Goal: Find specific page/section: Find specific page/section

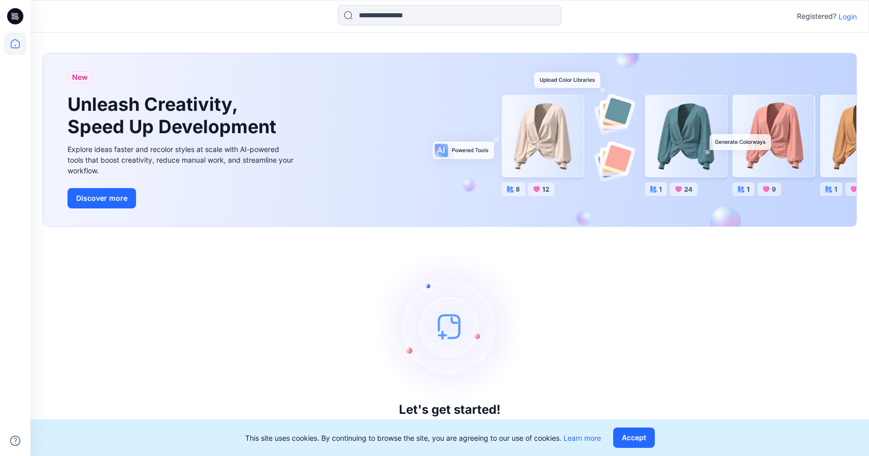
click at [843, 21] on p "Login" at bounding box center [848, 16] width 18 height 11
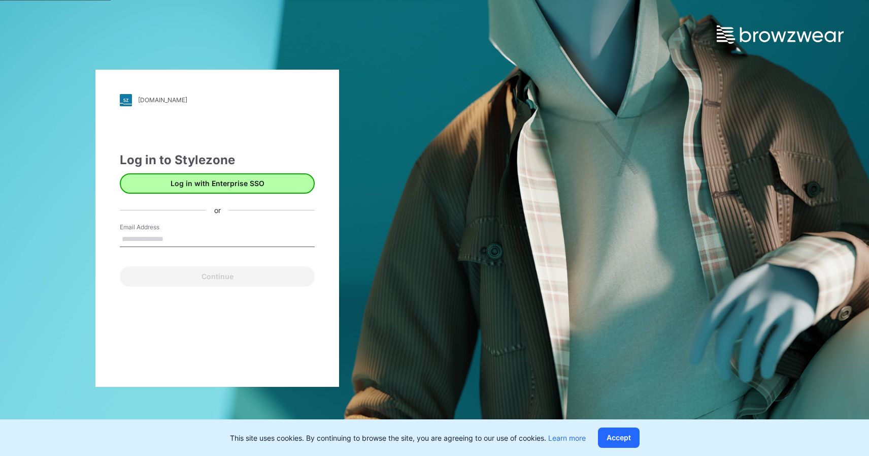
click at [209, 178] on button "Log in with Enterprise SSO" at bounding box center [217, 183] width 195 height 20
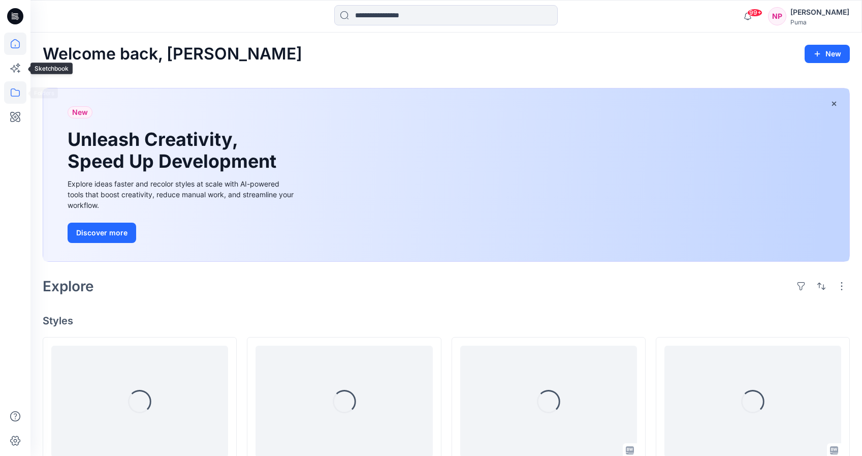
click at [14, 86] on icon at bounding box center [15, 92] width 22 height 22
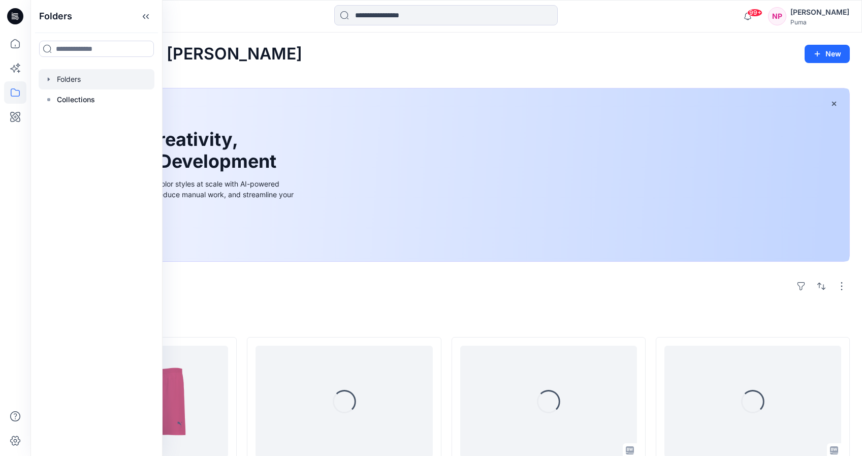
click at [120, 88] on div at bounding box center [97, 79] width 116 height 20
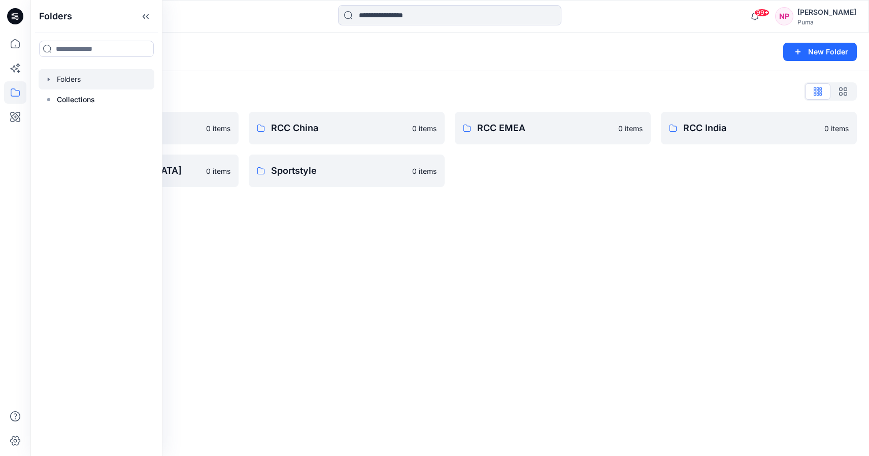
click at [598, 208] on div "Folders New Folder Folders List Basic Blocks 0 items RCC Japan 0 items RCC Chin…" at bounding box center [449, 243] width 839 height 423
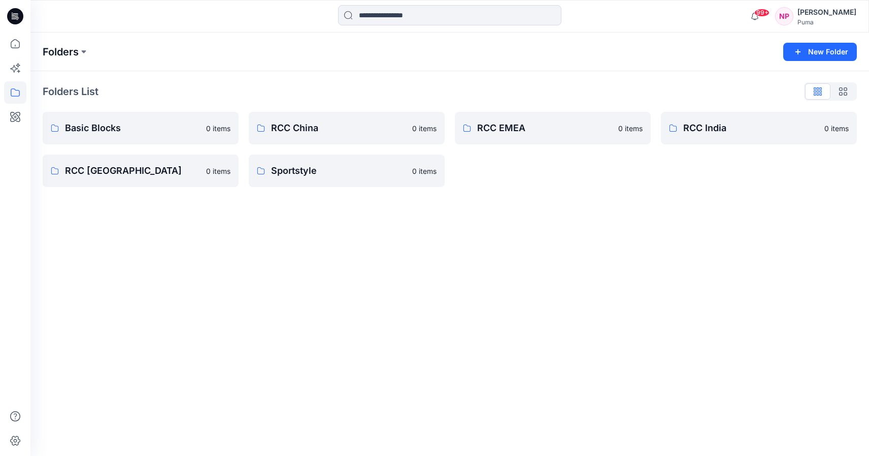
click at [70, 47] on p "Folders" at bounding box center [61, 52] width 36 height 14
click at [486, 121] on p "RCC EMEA" at bounding box center [544, 128] width 135 height 14
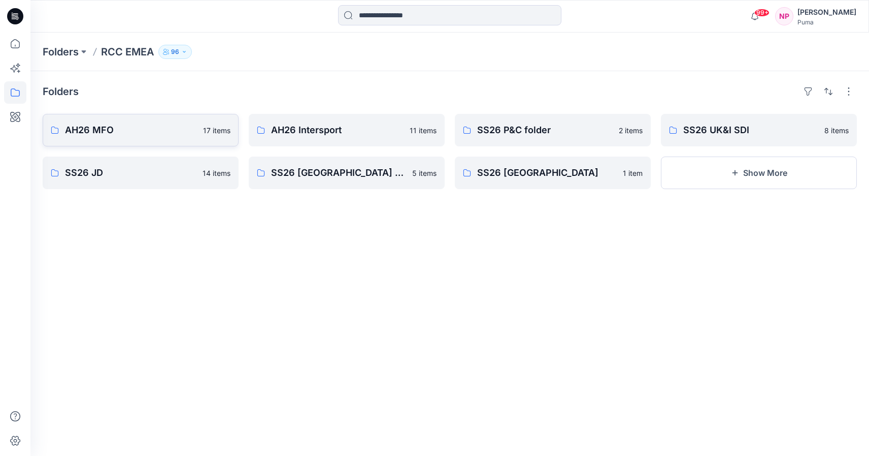
click at [175, 123] on p "AH26 MFO" at bounding box center [131, 130] width 132 height 14
click at [766, 168] on button "Show More" at bounding box center [759, 172] width 196 height 32
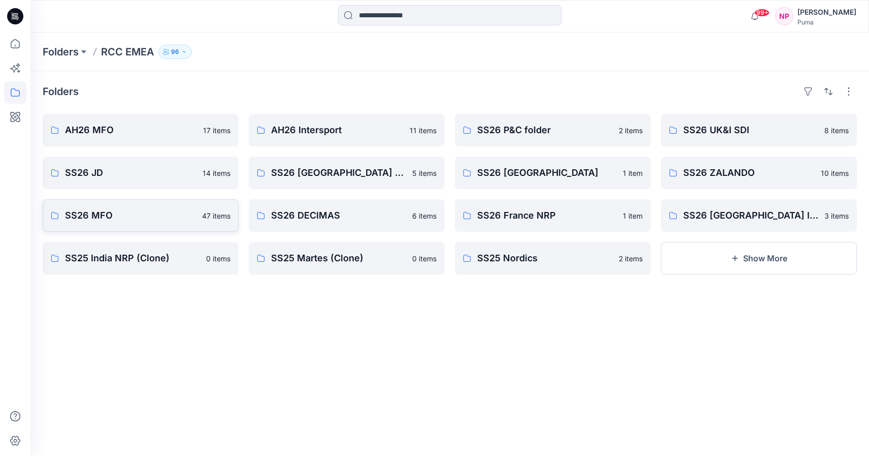
click at [207, 203] on link "SS26 MFO 47 items" at bounding box center [141, 215] width 196 height 32
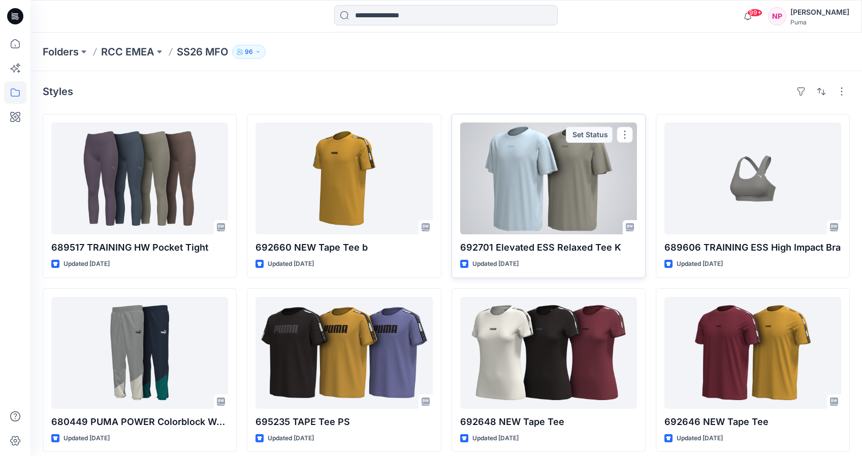
click at [550, 189] on div at bounding box center [548, 178] width 177 height 112
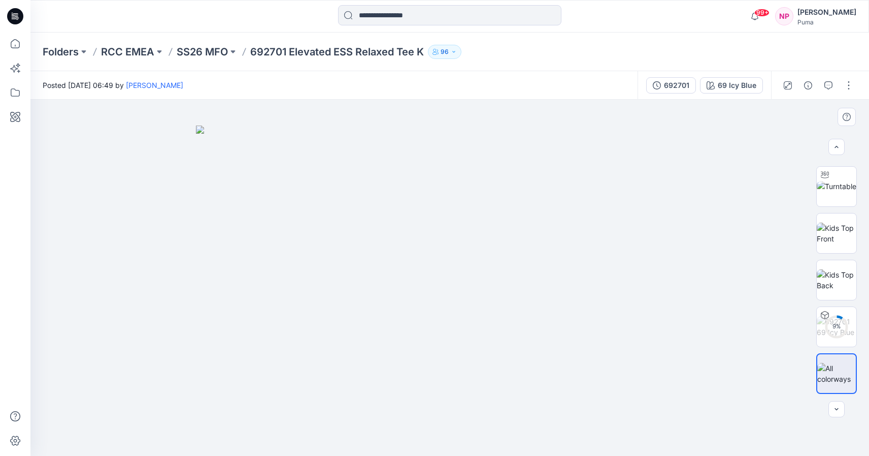
scroll to position [16, 0]
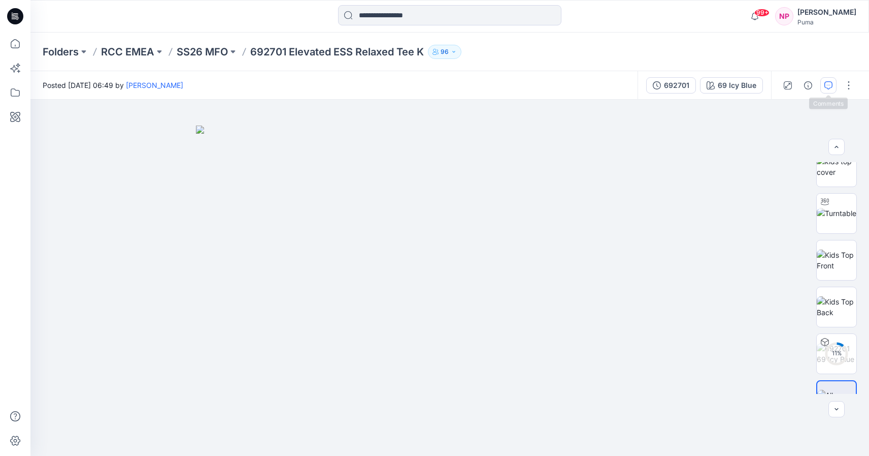
click at [833, 81] on button "button" at bounding box center [829, 85] width 16 height 16
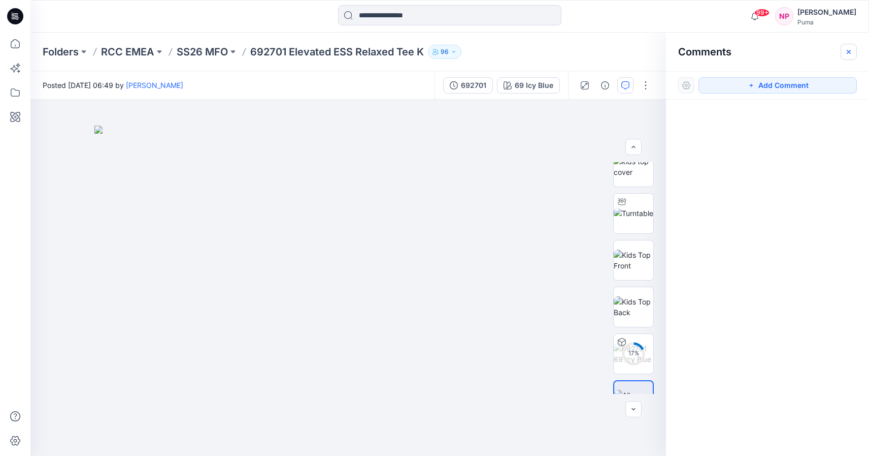
click at [852, 49] on icon "button" at bounding box center [849, 52] width 8 height 8
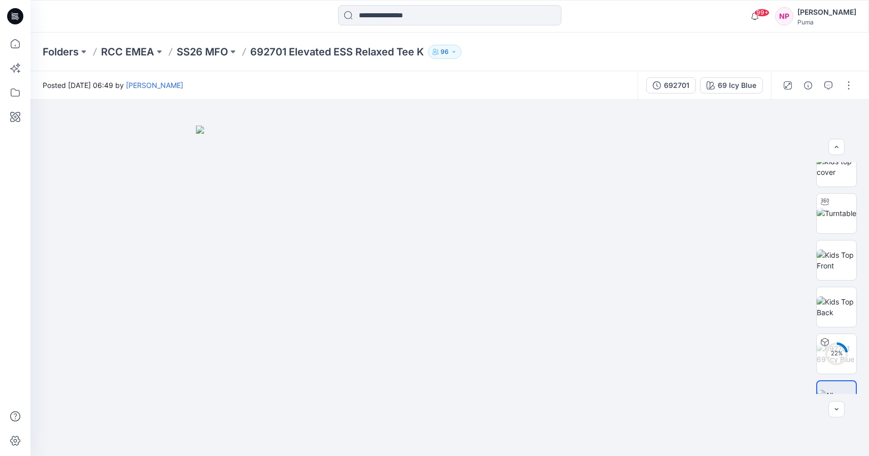
click at [265, 51] on p "692701 Elevated ESS Relaxed Tee K" at bounding box center [337, 52] width 174 height 14
copy p "692701"
click at [212, 52] on p "SS26 MFO" at bounding box center [202, 52] width 51 height 14
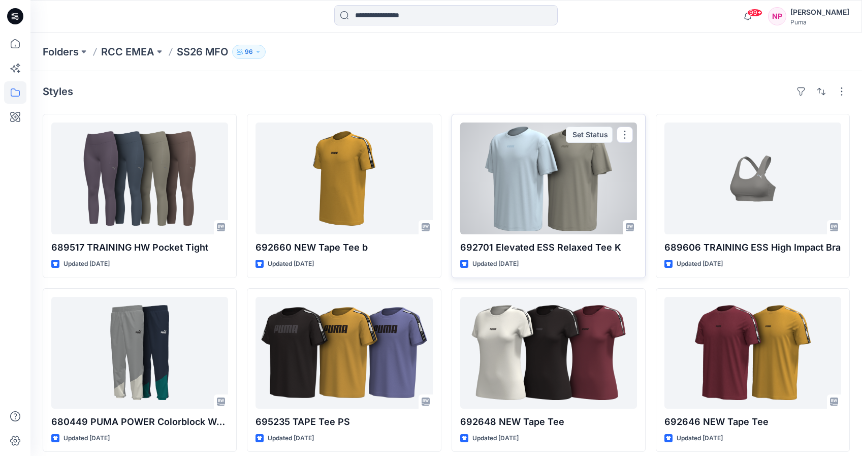
click at [518, 246] on p "692701 Elevated ESS Relaxed Tee K" at bounding box center [548, 247] width 177 height 14
click at [476, 249] on p "692701 Elevated ESS Relaxed Tee K" at bounding box center [548, 247] width 177 height 14
click at [522, 151] on div at bounding box center [548, 178] width 177 height 112
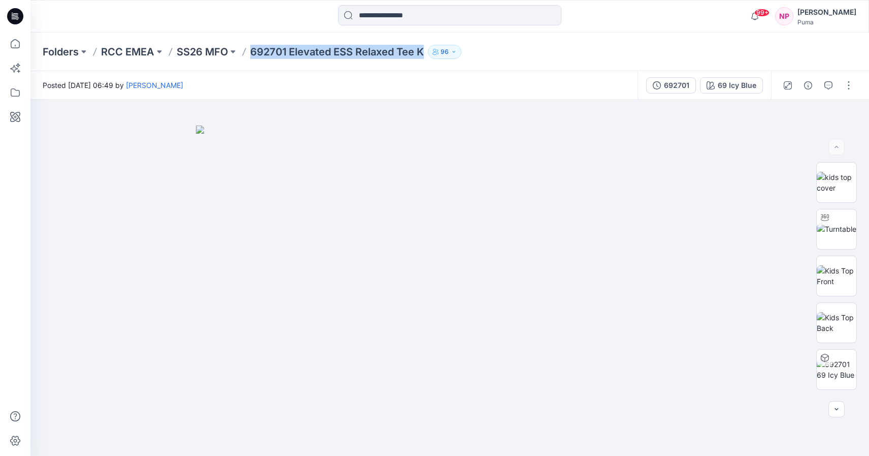
drag, startPoint x: 250, startPoint y: 52, endPoint x: 427, endPoint y: 53, distance: 177.2
click at [427, 53] on div "Folders RCC EMEA SS26 MFO 692701 Elevated ESS Relaxed Tee K 96" at bounding box center [410, 52] width 735 height 14
click at [369, 76] on div "Posted [DATE] 06:49 by [PERSON_NAME]" at bounding box center [333, 85] width 607 height 28
drag, startPoint x: 251, startPoint y: 53, endPoint x: 287, endPoint y: 56, distance: 36.7
click at [287, 56] on p "692701 Elevated ESS Relaxed Tee K" at bounding box center [337, 52] width 174 height 14
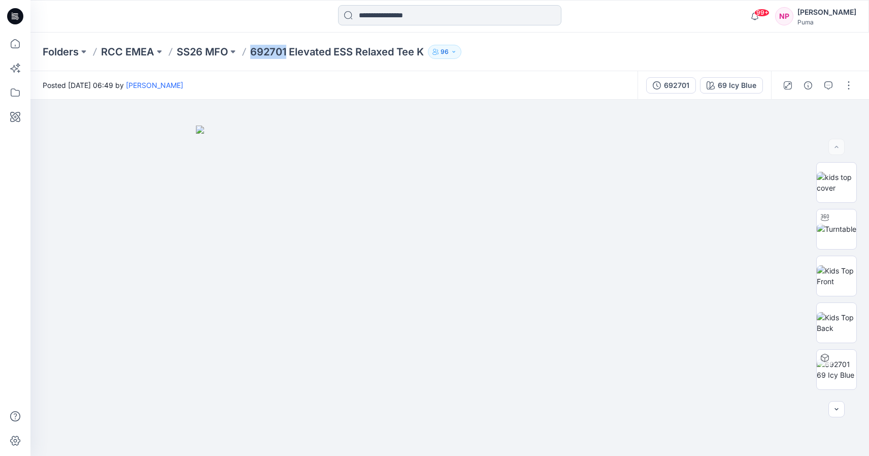
click at [382, 15] on input at bounding box center [449, 15] width 223 height 20
paste input "******"
type input "******"
